Goal: Task Accomplishment & Management: Manage account settings

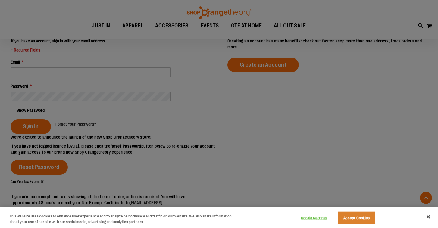
scroll to position [157, 0]
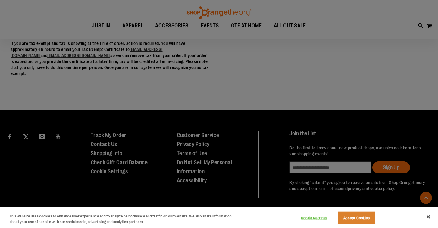
click at [354, 220] on button "Accept Cookies" at bounding box center [356, 218] width 38 height 13
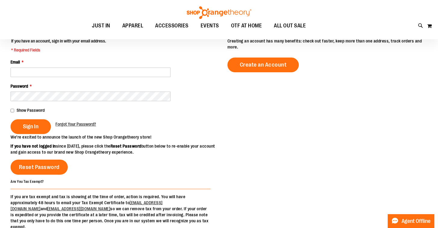
scroll to position [0, 0]
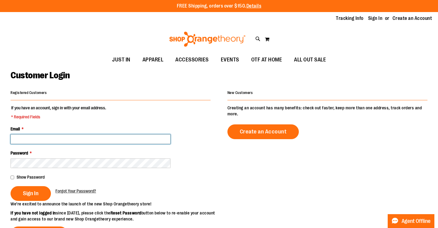
paste input "**********"
type input "**********"
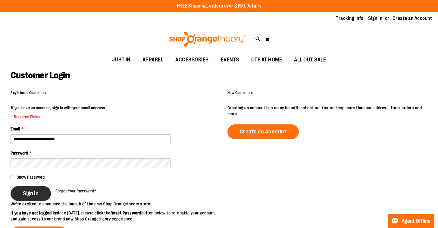
click at [34, 191] on span "Sign In" at bounding box center [31, 193] width 16 height 7
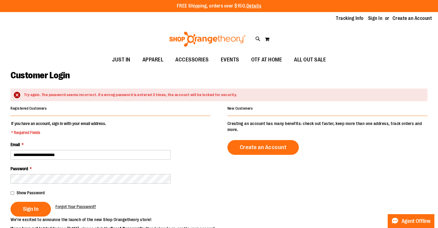
click at [128, 173] on div "Password *" at bounding box center [111, 175] width 200 height 18
click at [31, 208] on span "Sign In" at bounding box center [31, 209] width 16 height 7
click at [17, 208] on button "Sign In" at bounding box center [31, 209] width 40 height 15
click at [377, 18] on link "Sign In" at bounding box center [375, 18] width 14 height 7
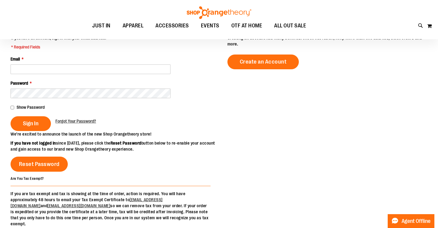
scroll to position [48, 0]
